Goal: Find specific page/section: Find specific page/section

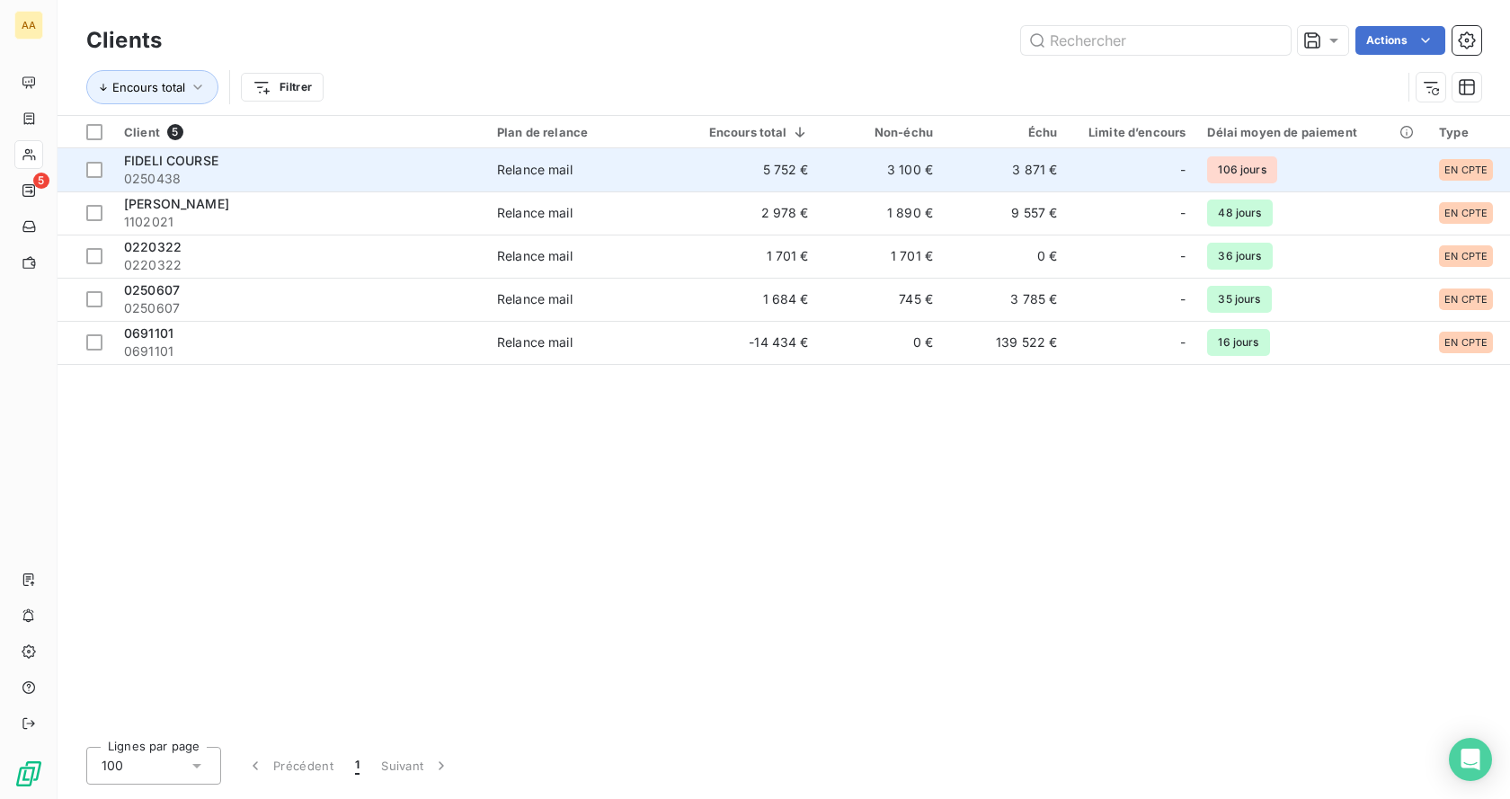
click at [218, 164] on span "FIDELI COURSE" at bounding box center [171, 160] width 94 height 15
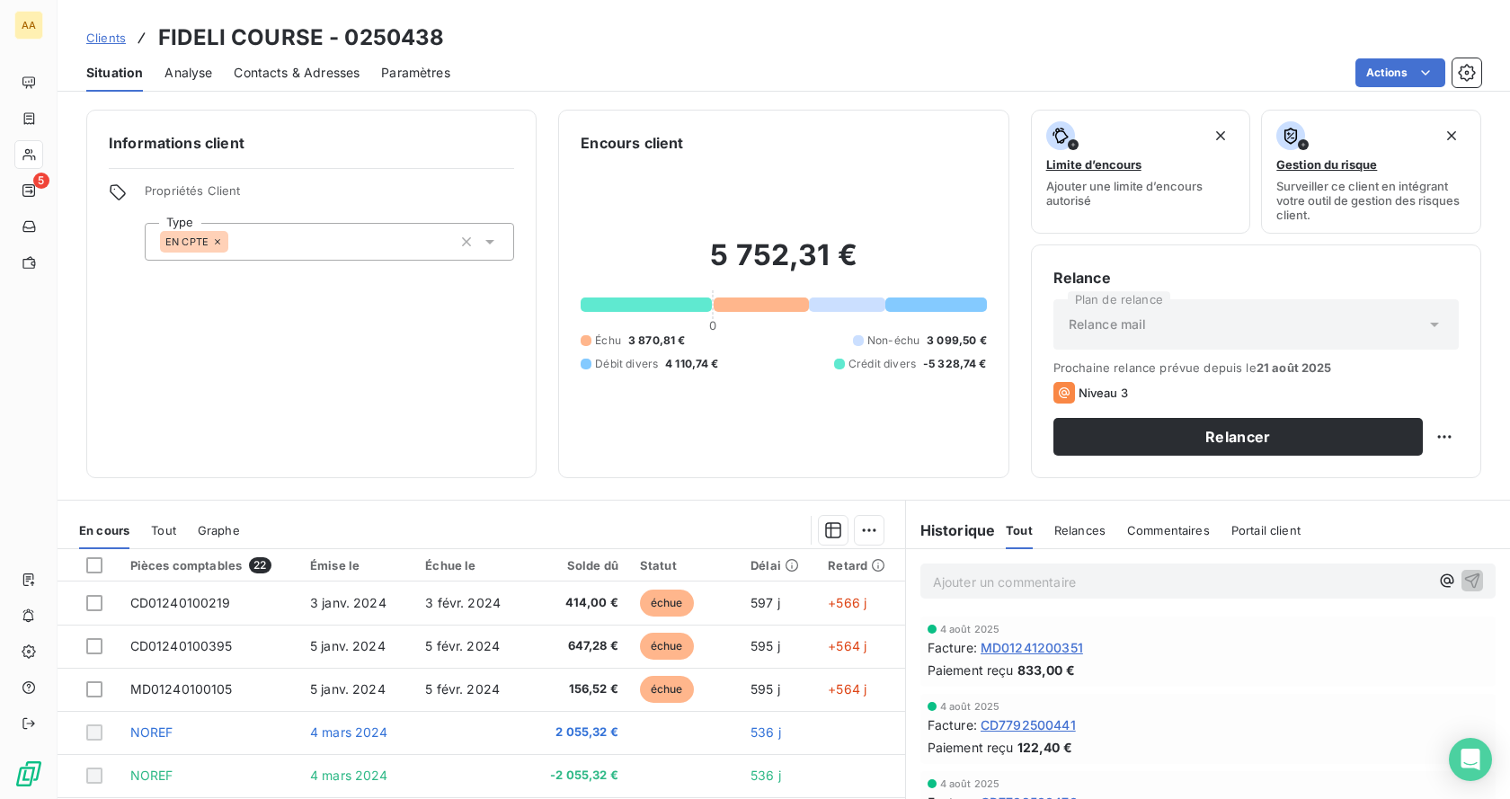
click at [311, 303] on div "Informations client Propriétés Client Type EN CPTE" at bounding box center [311, 294] width 450 height 368
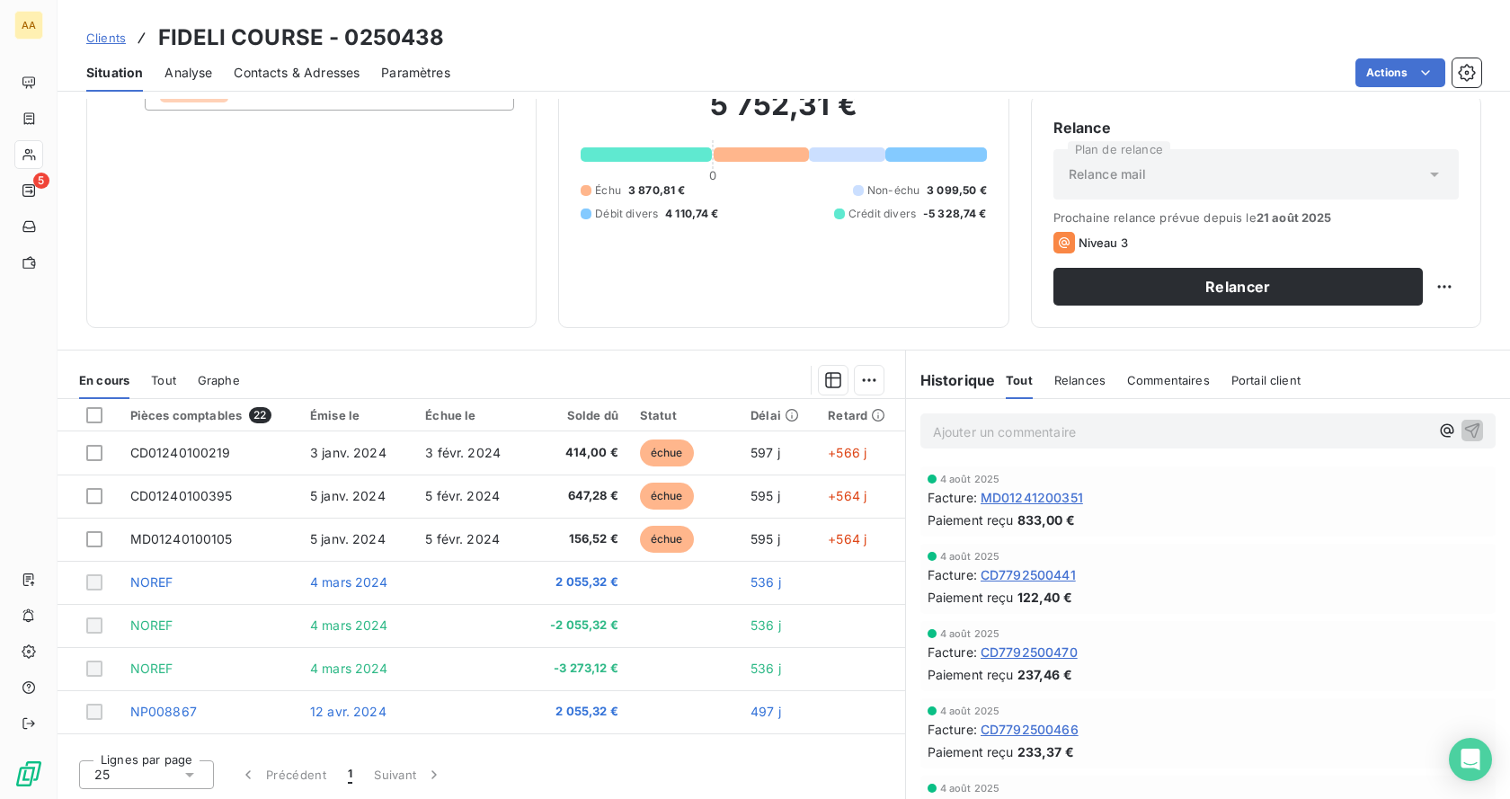
click at [392, 39] on h3 "FIDELI COURSE - 0250438" at bounding box center [301, 38] width 286 height 32
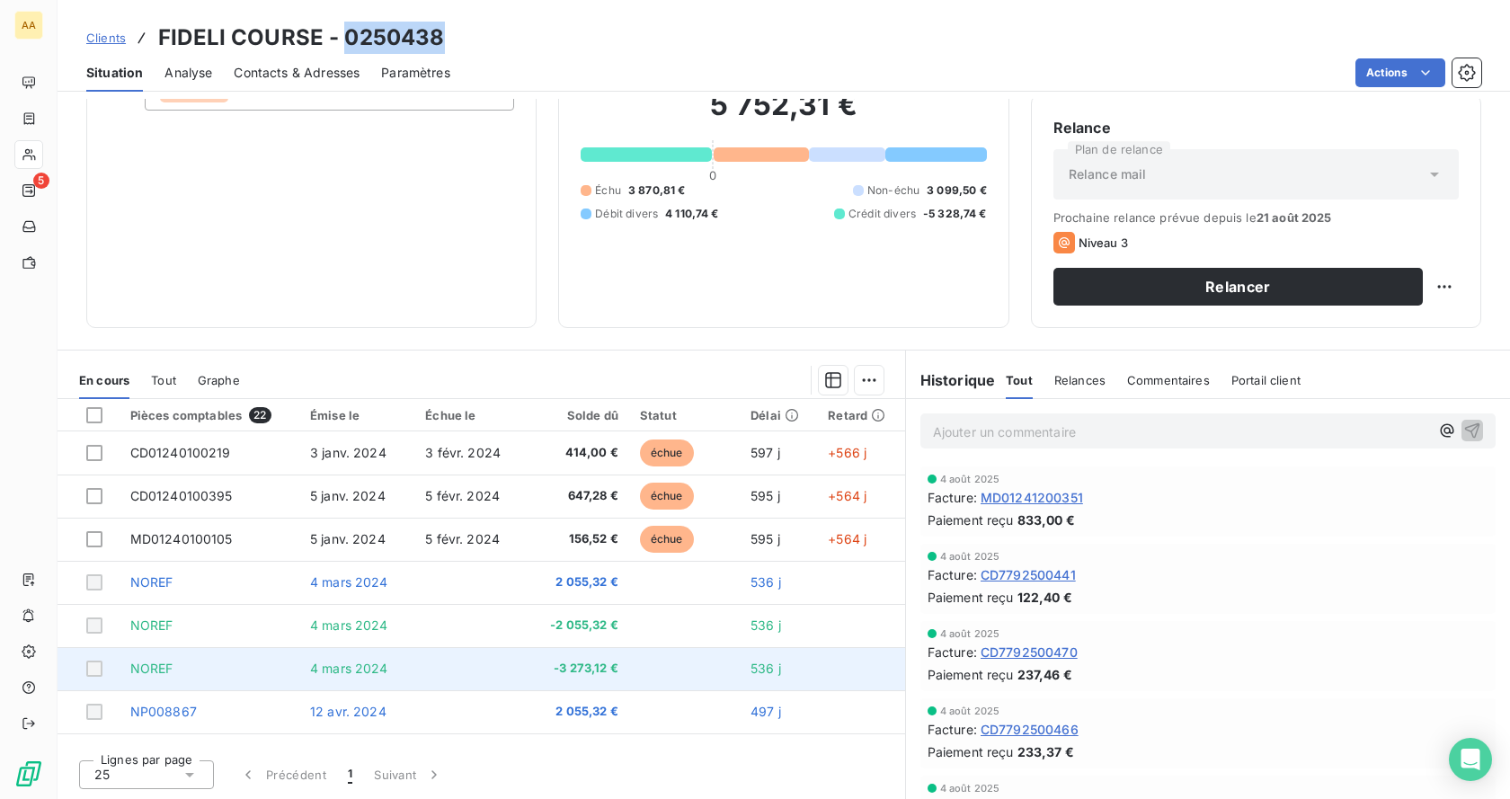
copy h3 "0250438"
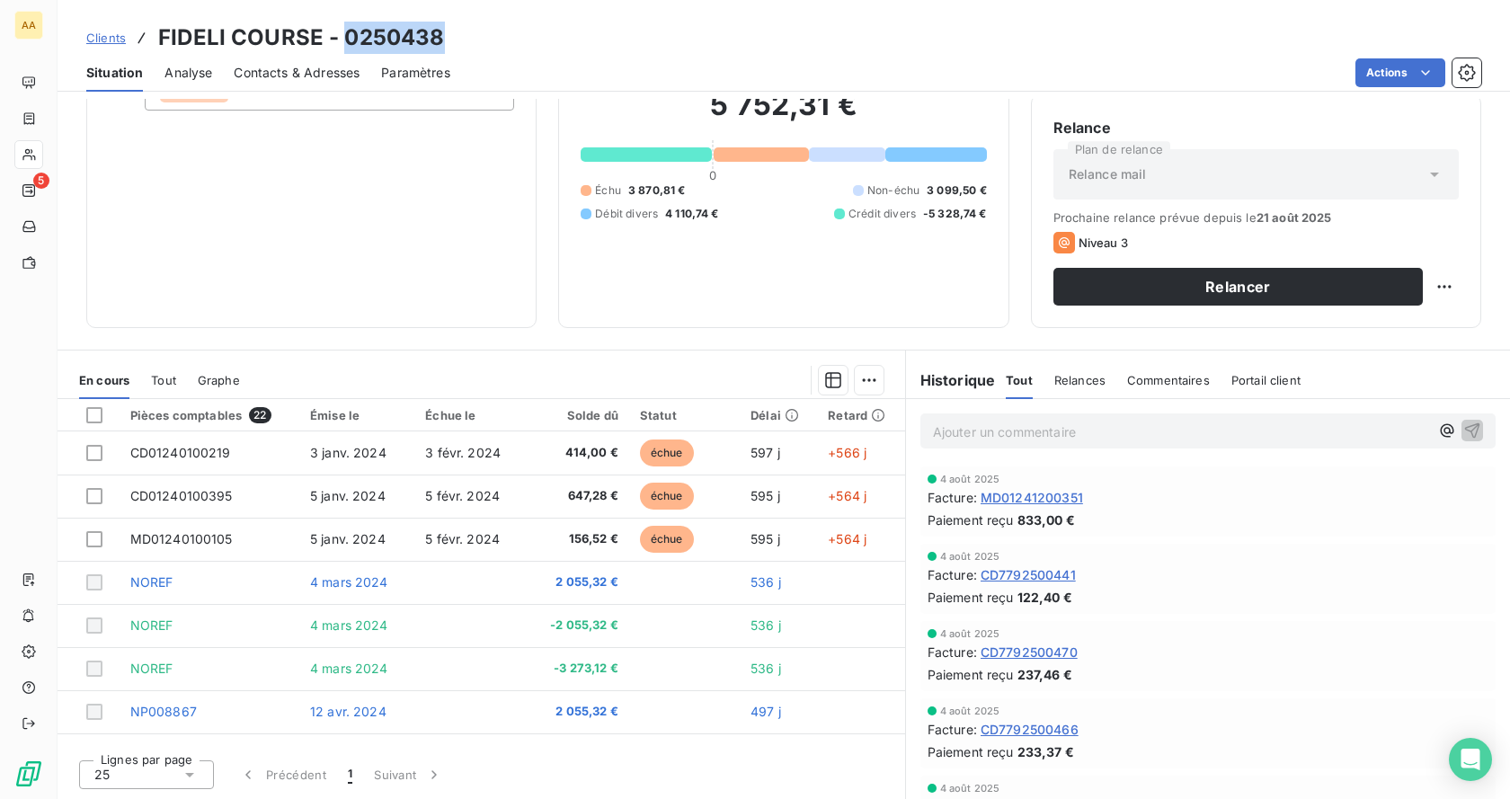
click at [408, 29] on h3 "FIDELI COURSE - 0250438" at bounding box center [301, 38] width 286 height 32
click at [410, 25] on h3 "FIDELI COURSE - 0250438" at bounding box center [301, 38] width 286 height 32
click at [424, 40] on h3 "FIDELI COURSE - 0250438" at bounding box center [301, 38] width 286 height 32
copy h3 "0250438"
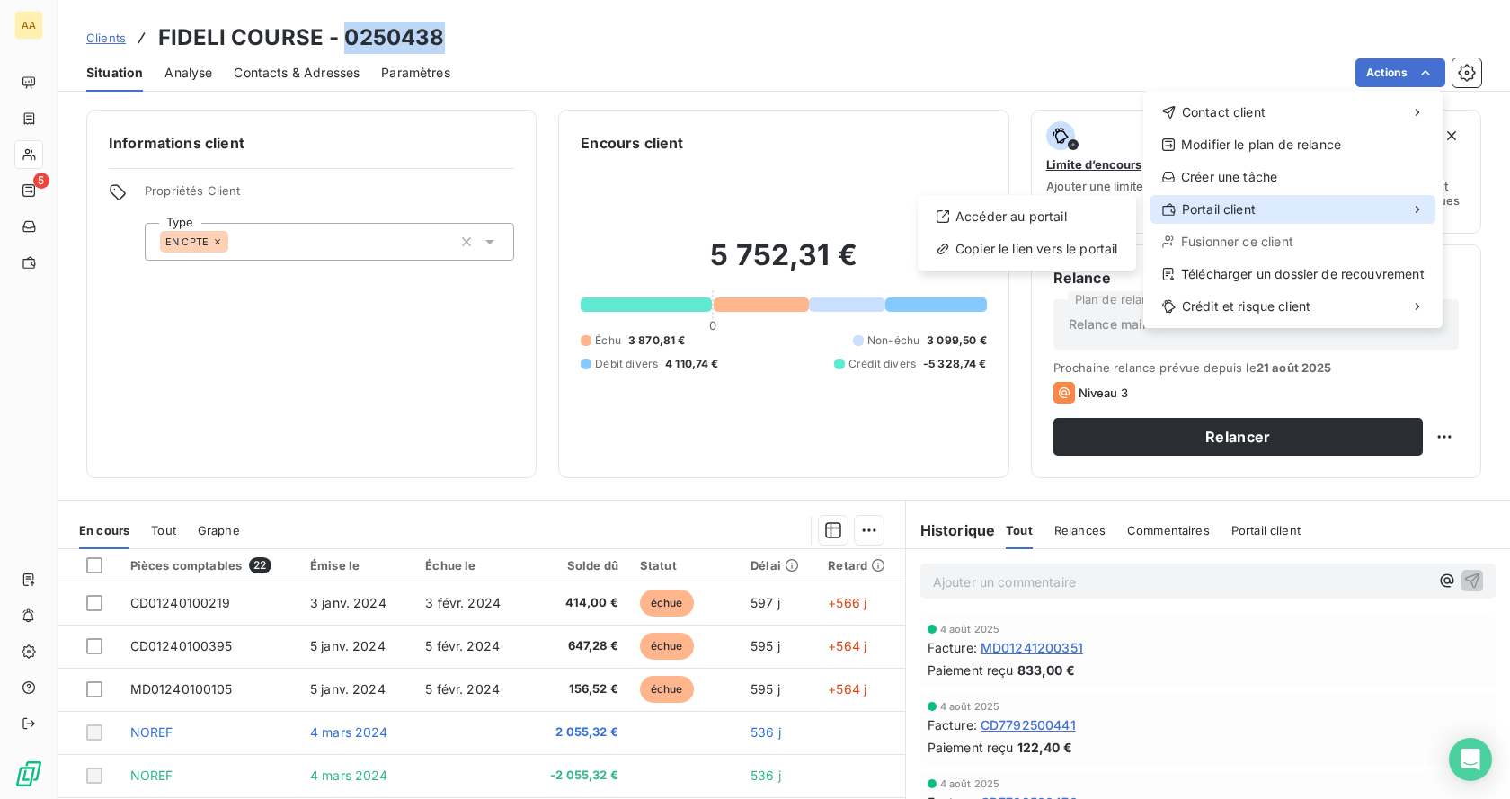
click at [1254, 217] on span "Portail client" at bounding box center [1219, 209] width 74 height 18
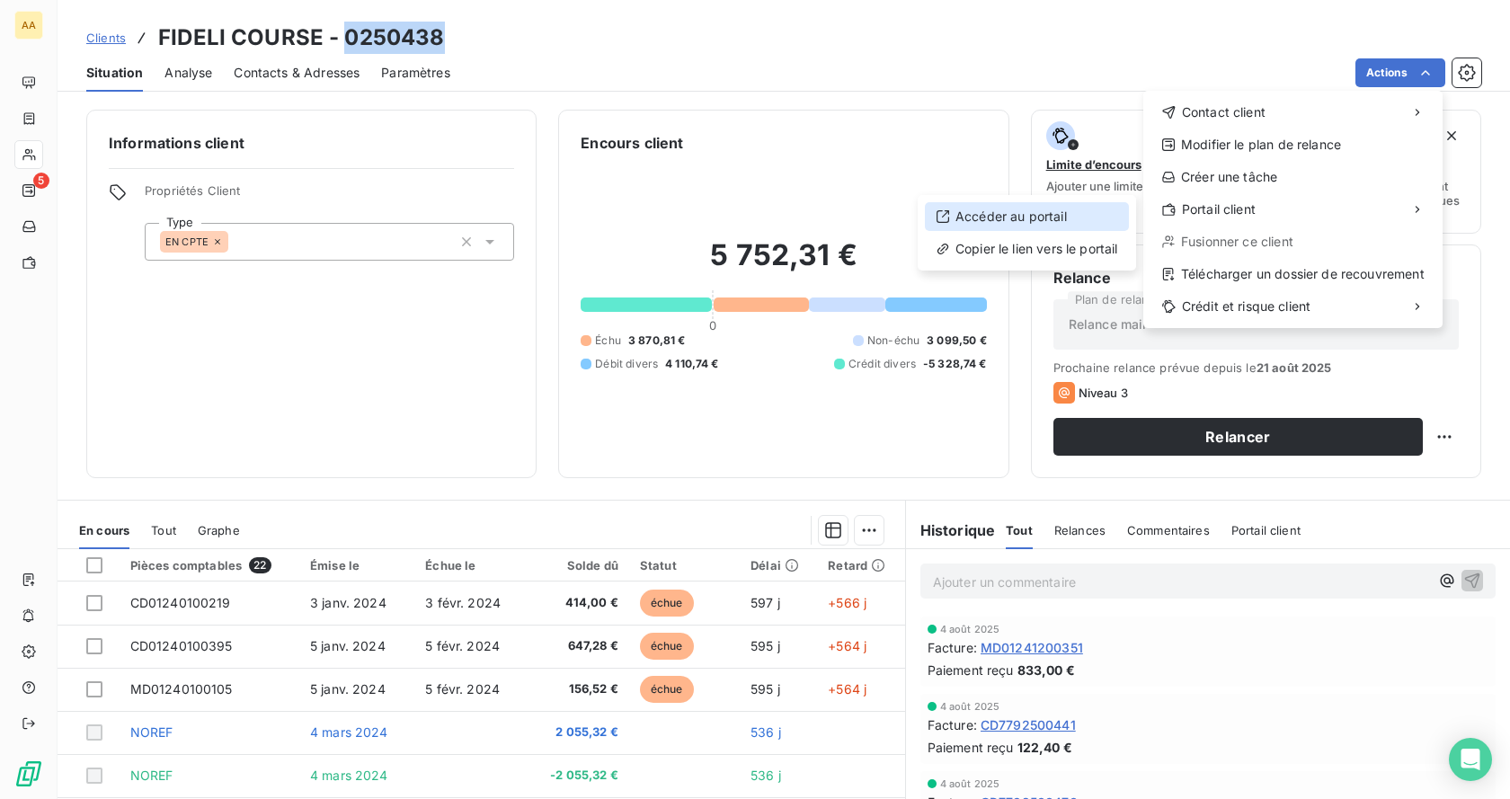
click at [1035, 210] on div "Accéder au portail" at bounding box center [1027, 216] width 204 height 29
